Goal: Transaction & Acquisition: Purchase product/service

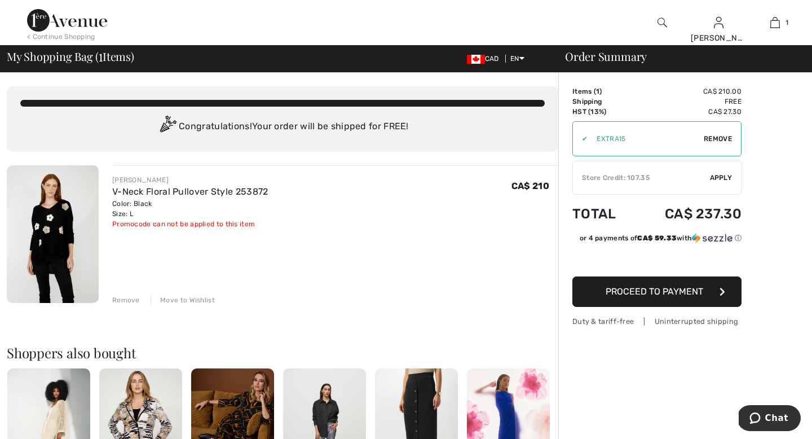
type input "EXTRA15"
type input "NEW15"
type input "EXTRA15"
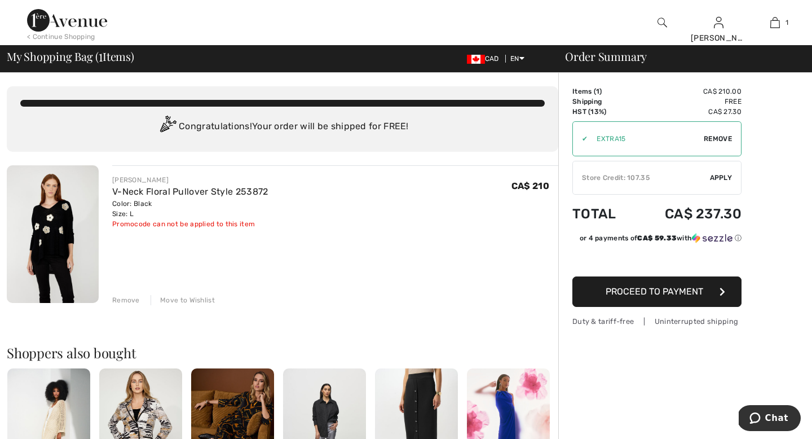
click at [676, 179] on div "Store Credit: 107.35" at bounding box center [641, 178] width 137 height 10
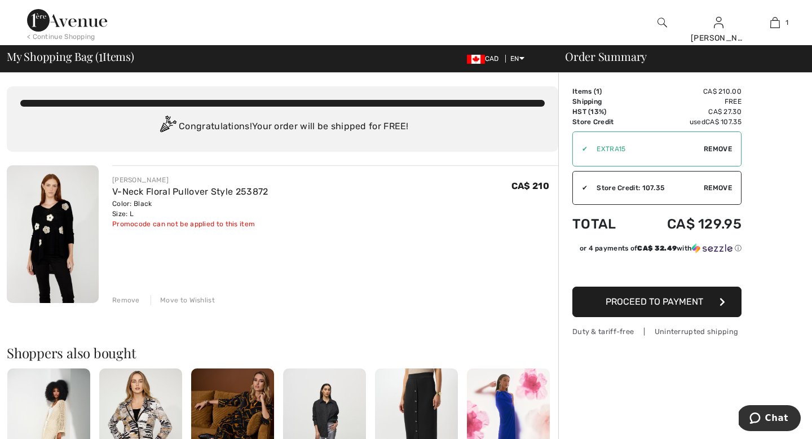
click at [657, 305] on span "Proceed to Payment" at bounding box center [655, 301] width 98 height 11
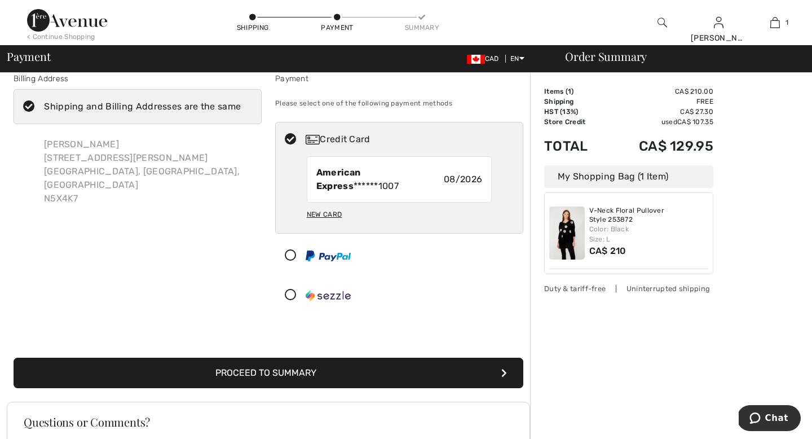
scroll to position [23, 0]
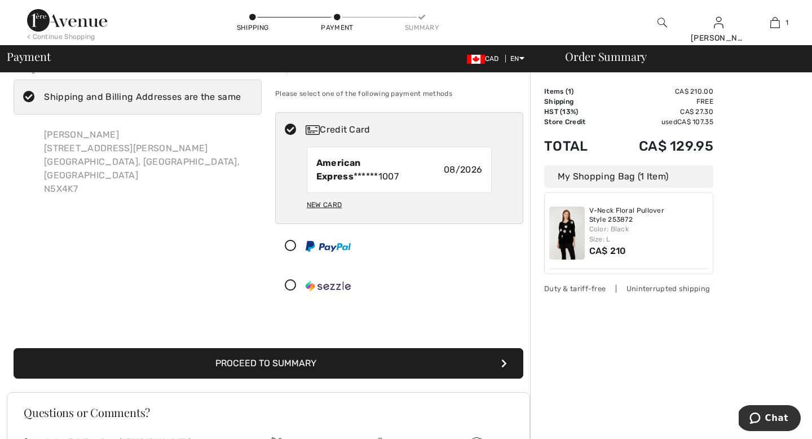
click at [289, 367] on button "Proceed to Summary" at bounding box center [269, 363] width 510 height 30
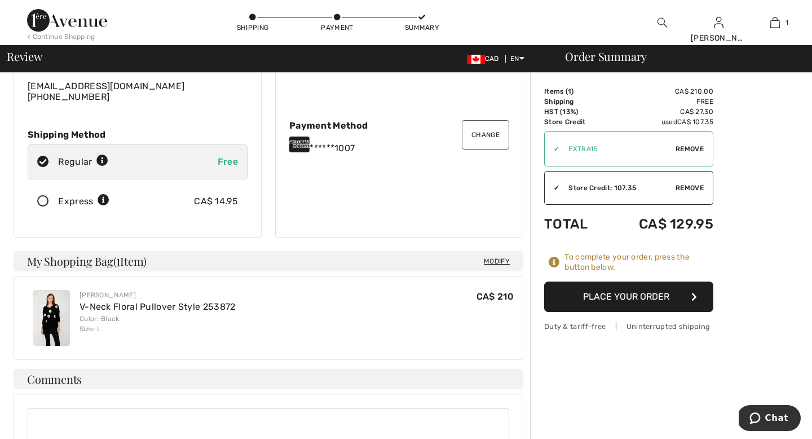
scroll to position [132, 0]
click at [636, 297] on button "Place Your Order" at bounding box center [628, 296] width 169 height 30
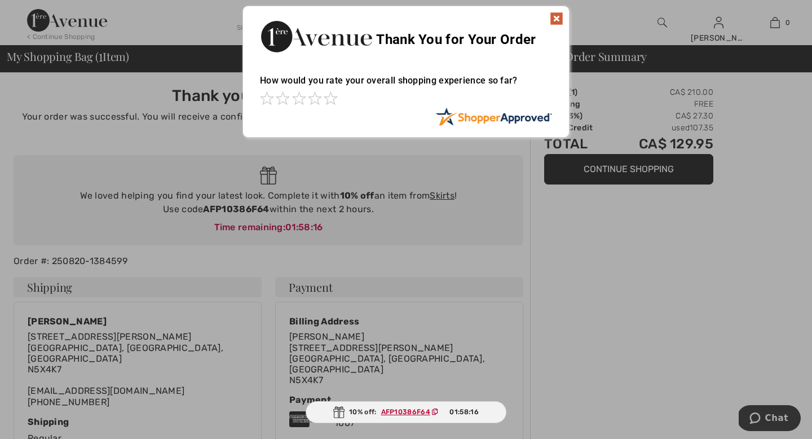
click at [558, 15] on img at bounding box center [557, 19] width 14 height 14
